Goal: Information Seeking & Learning: Check status

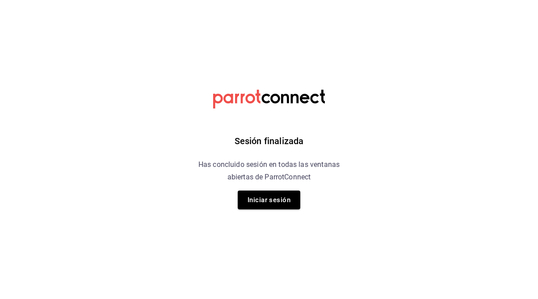
click at [268, 210] on div "Sesión finalizada Has concluido sesión en todas las ventanas abiertas de Parrot…" at bounding box center [269, 149] width 226 height 299
click at [266, 201] on button "Iniciar sesión" at bounding box center [269, 200] width 63 height 19
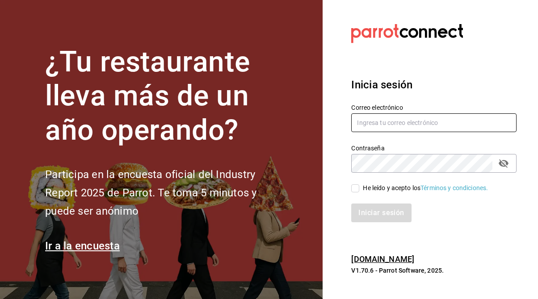
type input "andreacharles4@gmail.com"
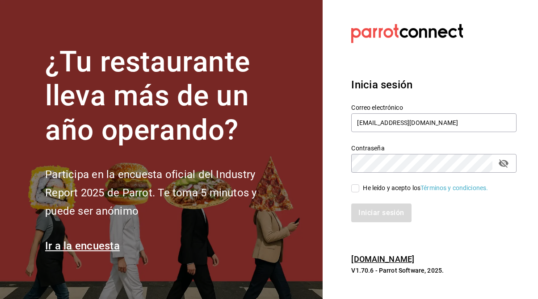
click at [357, 191] on input "He leído y acepto los Términos y condiciones." at bounding box center [355, 189] width 8 height 8
checkbox input "true"
click at [369, 214] on button "Iniciar sesión" at bounding box center [381, 213] width 61 height 19
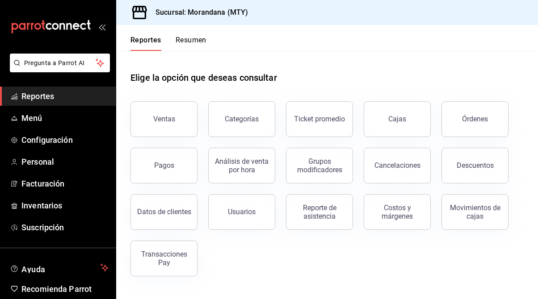
click at [158, 171] on button "Pagos" at bounding box center [163, 166] width 67 height 36
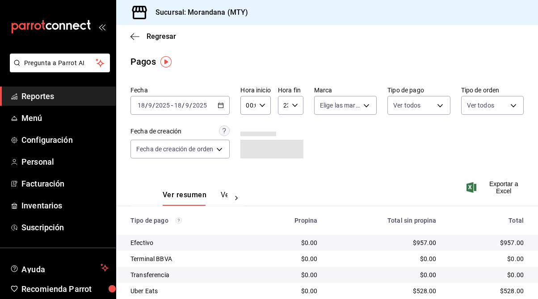
click at [218, 109] on div "[DATE] [DATE] - [DATE] [DATE]" at bounding box center [179, 105] width 99 height 19
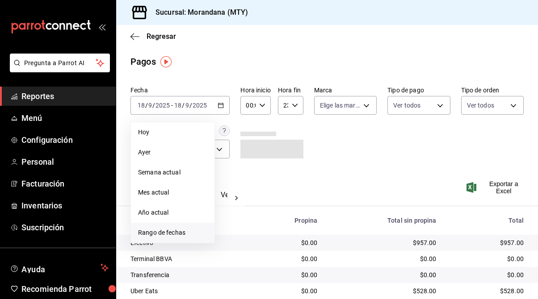
click at [180, 232] on span "Rango de fechas" at bounding box center [172, 232] width 69 height 9
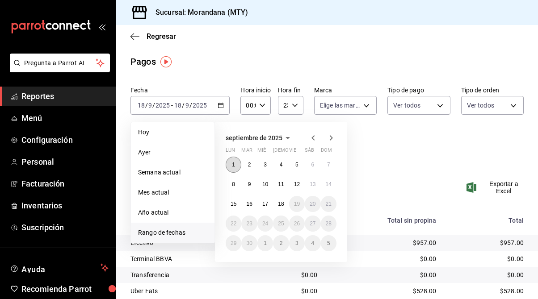
click at [235, 170] on button "1" at bounding box center [234, 165] width 16 height 16
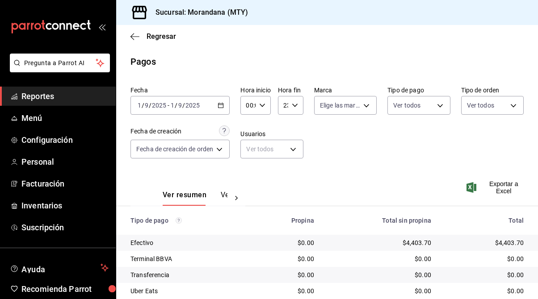
scroll to position [46, 0]
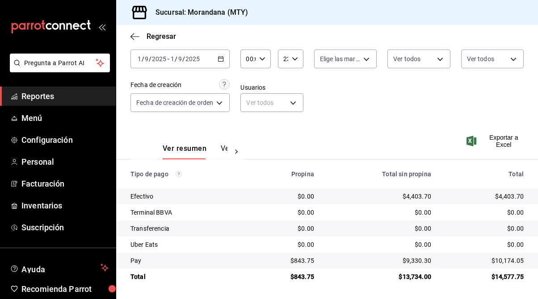
click at [415, 197] on div "$4,403.70" at bounding box center [379, 196] width 103 height 9
copy div "4,403.70"
click at [225, 59] on div "[DATE] [DATE] - [DATE] [DATE]" at bounding box center [179, 59] width 99 height 19
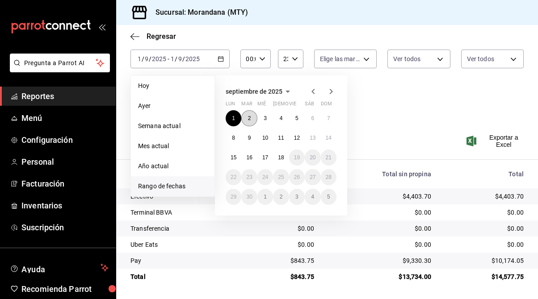
click at [251, 116] on button "2" at bounding box center [249, 118] width 16 height 16
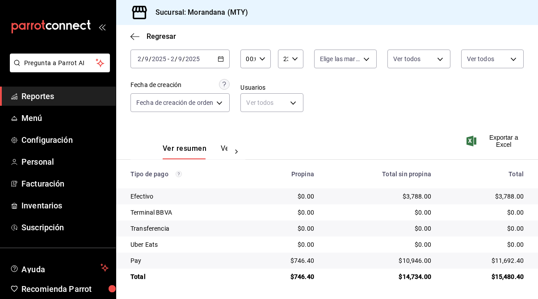
click at [411, 194] on div "$3,788.00" at bounding box center [379, 196] width 103 height 9
copy div "3,788.00"
click at [227, 55] on div "[DATE] [DATE] - [DATE] [DATE]" at bounding box center [179, 59] width 99 height 19
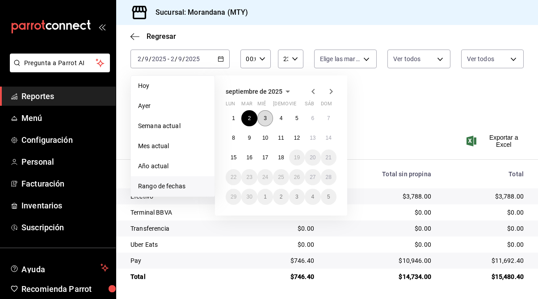
click at [270, 119] on button "3" at bounding box center [265, 118] width 16 height 16
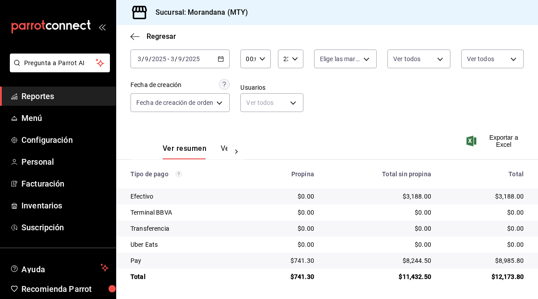
click at [416, 195] on div "$3,188.00" at bounding box center [379, 196] width 103 height 9
copy div "3,188.00"
click at [226, 61] on div "[DATE] [DATE] - [DATE] [DATE]" at bounding box center [179, 59] width 99 height 19
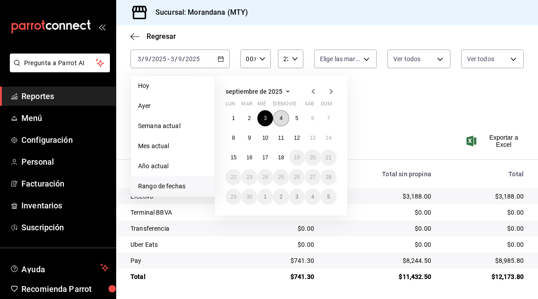
click at [281, 116] on abbr "4" at bounding box center [281, 118] width 3 height 6
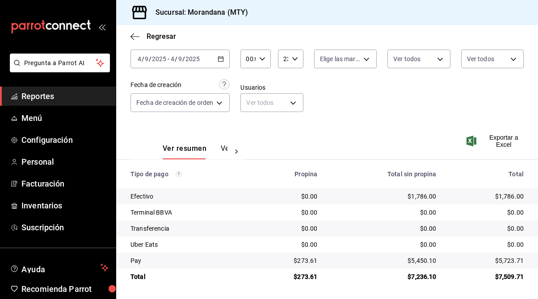
click at [424, 199] on div "$1,786.00" at bounding box center [384, 196] width 105 height 9
copy div "1,786.00"
click at [223, 55] on div "[DATE] [DATE] - [DATE] [DATE]" at bounding box center [179, 59] width 99 height 19
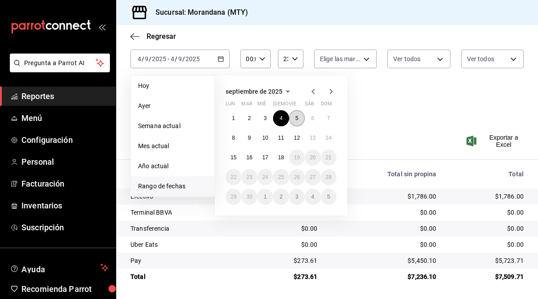
click at [300, 117] on button "5" at bounding box center [297, 118] width 16 height 16
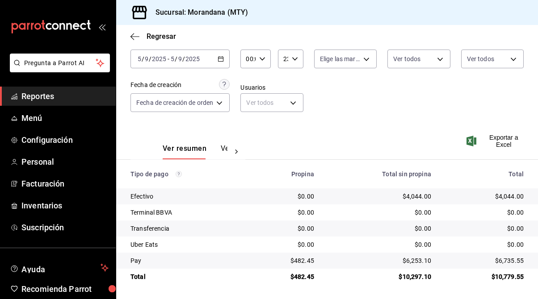
click at [418, 196] on div "$4,044.00" at bounding box center [379, 196] width 103 height 9
copy div "4,044.00"
click at [224, 57] on icon "button" at bounding box center [221, 59] width 6 height 6
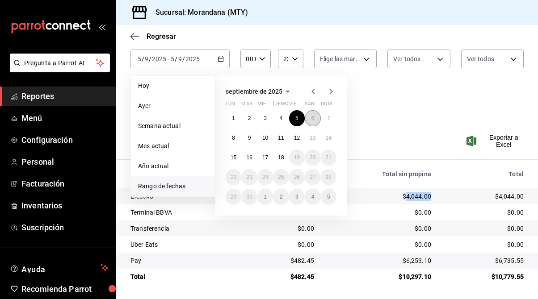
click at [315, 118] on button "6" at bounding box center [313, 118] width 16 height 16
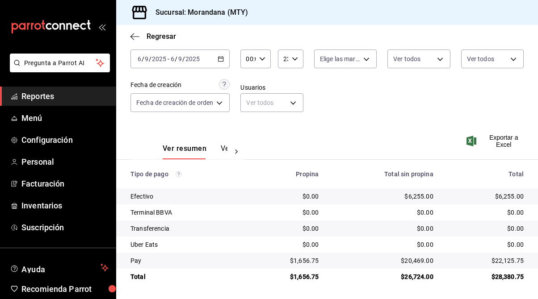
click at [412, 197] on div "$6,255.00" at bounding box center [383, 196] width 100 height 9
copy div "6,255.00"
click at [223, 57] on \(Stroke\) "button" at bounding box center [220, 59] width 5 height 5
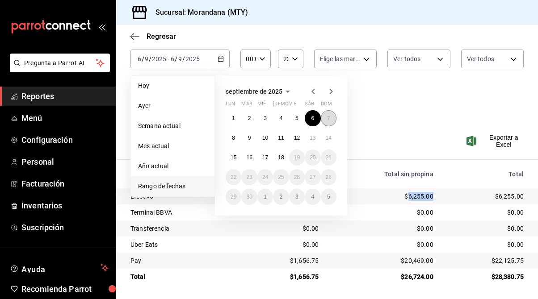
click at [330, 121] on button "7" at bounding box center [329, 118] width 16 height 16
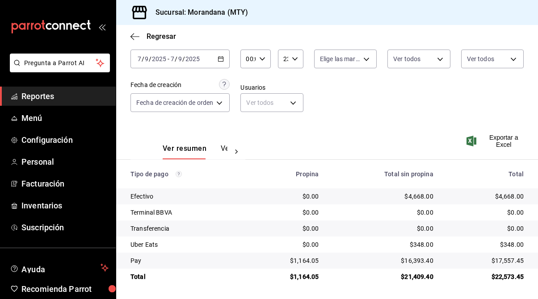
click at [418, 198] on div "$4,668.00" at bounding box center [383, 196] width 100 height 9
copy div "4,668.00"
click at [224, 57] on icon "button" at bounding box center [221, 59] width 6 height 6
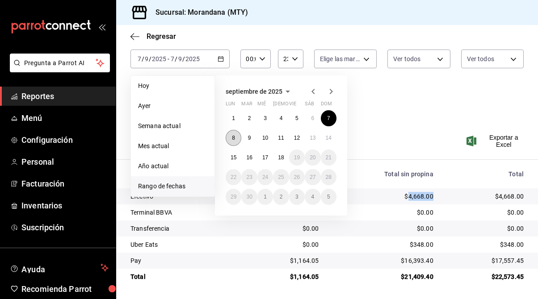
click at [231, 138] on button "8" at bounding box center [234, 138] width 16 height 16
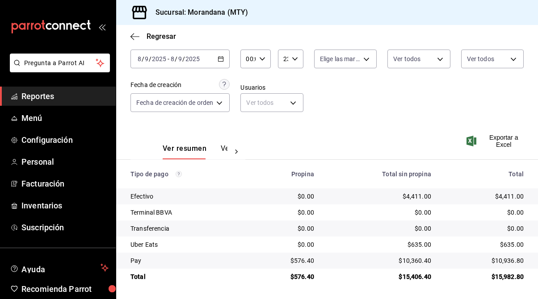
click at [416, 197] on div "$4,411.00" at bounding box center [379, 196] width 103 height 9
copy div "4,411.00"
click at [224, 57] on icon "button" at bounding box center [221, 59] width 6 height 6
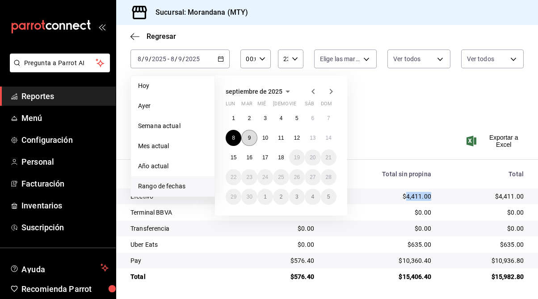
click at [251, 138] on button "9" at bounding box center [249, 138] width 16 height 16
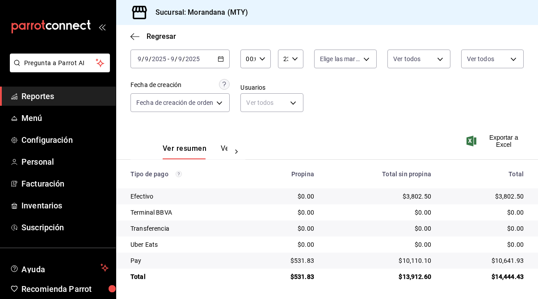
click at [416, 195] on div "$3,802.50" at bounding box center [379, 196] width 103 height 9
copy div "3,802.50"
click at [223, 61] on \(Stroke\) "button" at bounding box center [220, 59] width 5 height 5
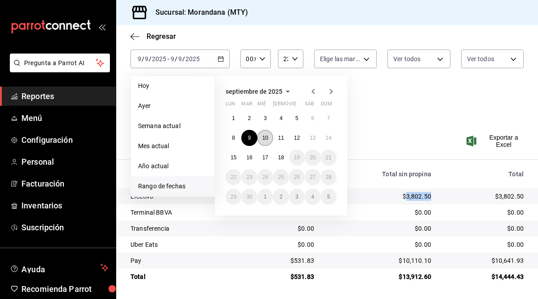
click at [261, 138] on button "10" at bounding box center [265, 138] width 16 height 16
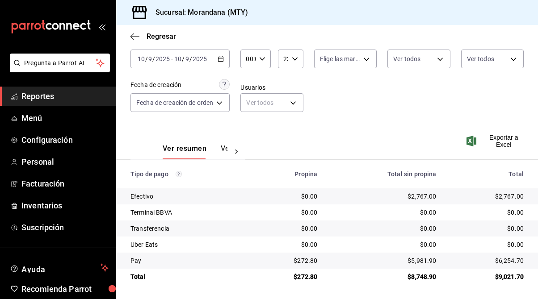
click at [421, 197] on div "$2,767.00" at bounding box center [384, 196] width 105 height 9
copy div "2,767.00"
